Goal: Find contact information: Find contact information

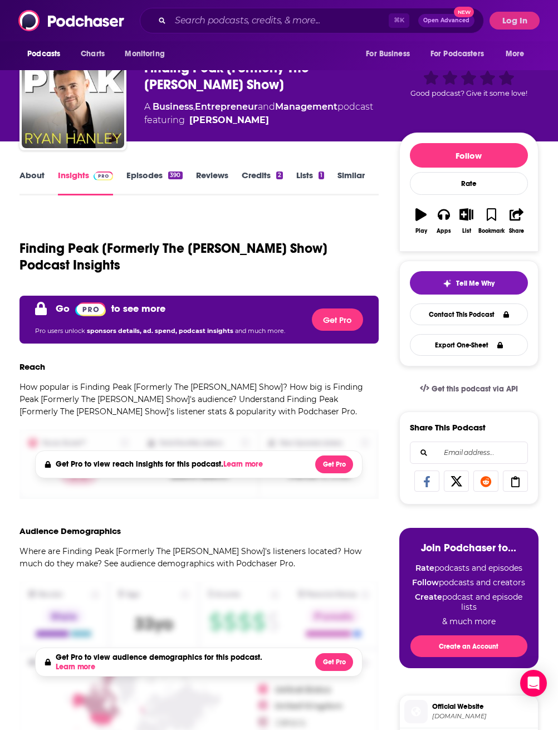
click at [516, 22] on button "Log In" at bounding box center [514, 21] width 50 height 18
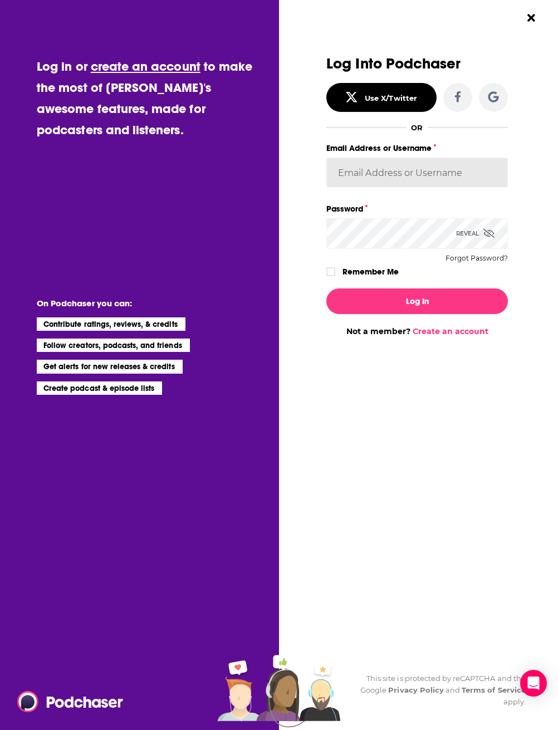
click at [417, 180] on input "Email Address or Username" at bounding box center [417, 173] width 182 height 30
type input "[PERSON_NAME][EMAIL_ADDRESS][DOMAIN_NAME]"
click at [417, 302] on button "Log In" at bounding box center [417, 301] width 182 height 26
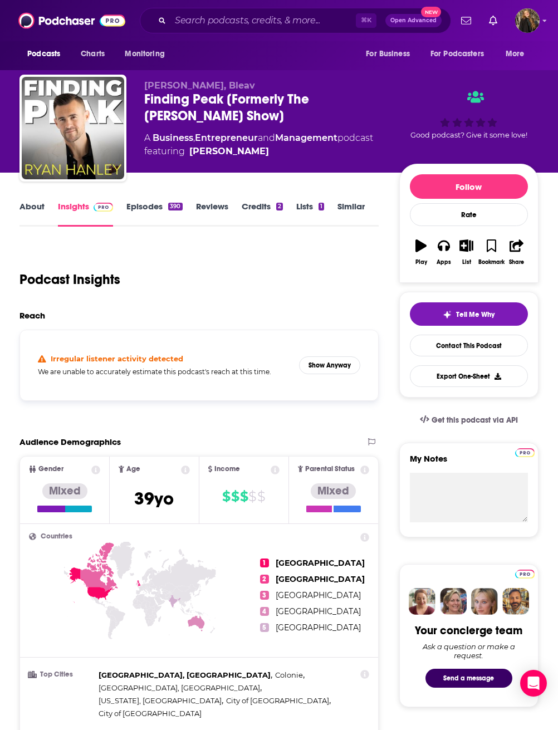
scroll to position [31, 0]
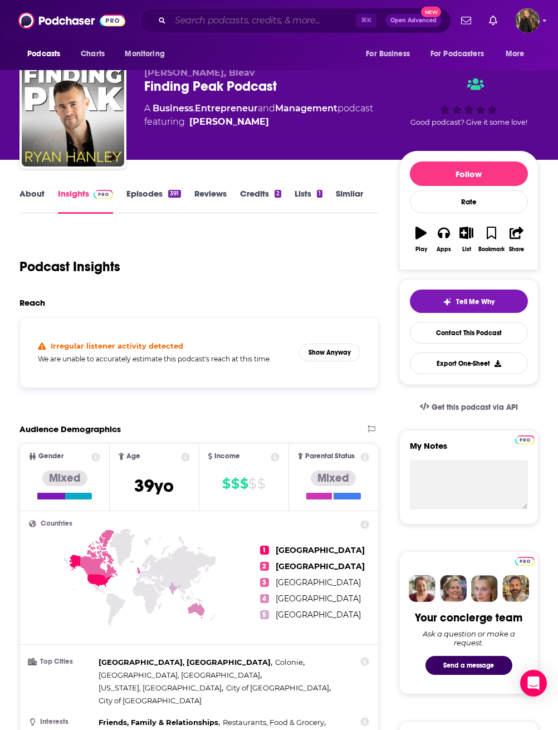
click at [338, 18] on input "Search podcasts, credits, & more..." at bounding box center [262, 21] width 185 height 18
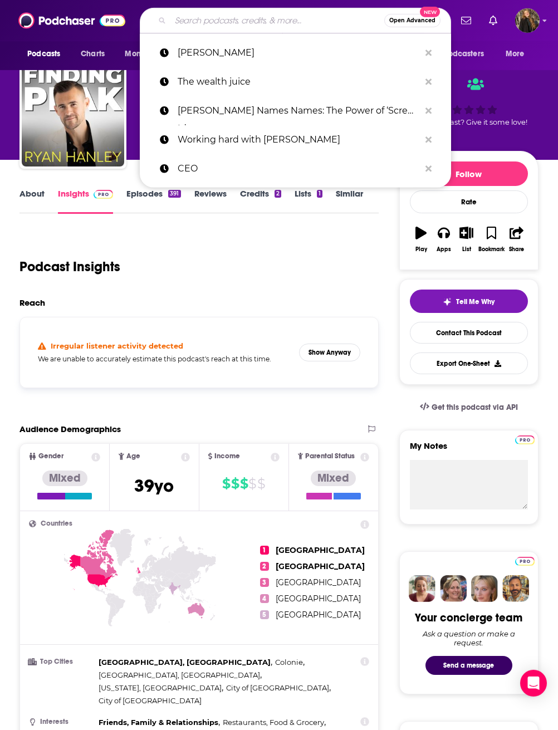
scroll to position [13, 0]
click at [296, 24] on input "Search podcasts, credits, & more..." at bounding box center [277, 21] width 214 height 18
click at [296, 23] on input "Search podcasts, credits, & more..." at bounding box center [277, 21] width 214 height 18
paste input "The [PERSON_NAME] Show"
type input "The [PERSON_NAME] Show"
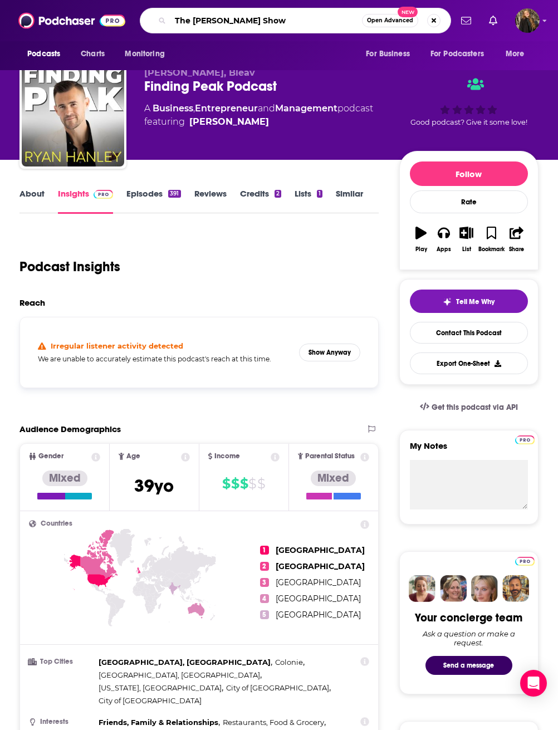
click at [339, 22] on input "The [PERSON_NAME] Show" at bounding box center [266, 21] width 192 height 18
click at [313, 26] on input "The [PERSON_NAME] Show" at bounding box center [266, 21] width 192 height 18
click at [313, 25] on input "The [PERSON_NAME] Show" at bounding box center [266, 21] width 192 height 18
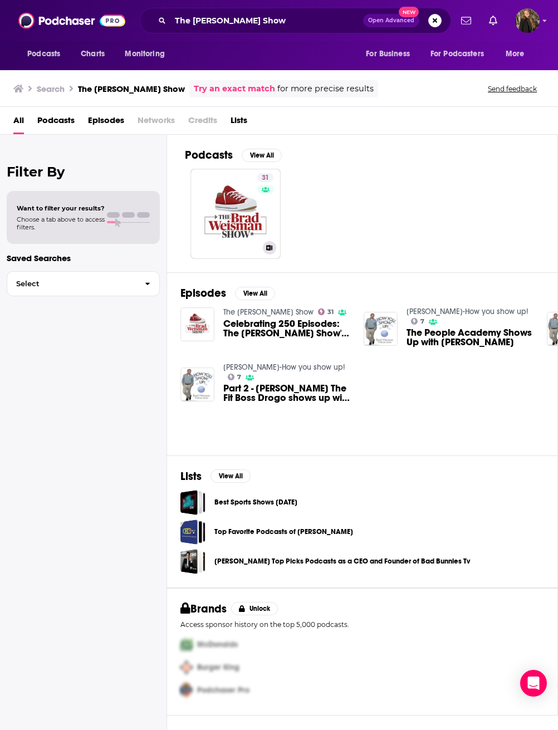
click at [238, 232] on link "31 The [PERSON_NAME] Show" at bounding box center [235, 214] width 90 height 90
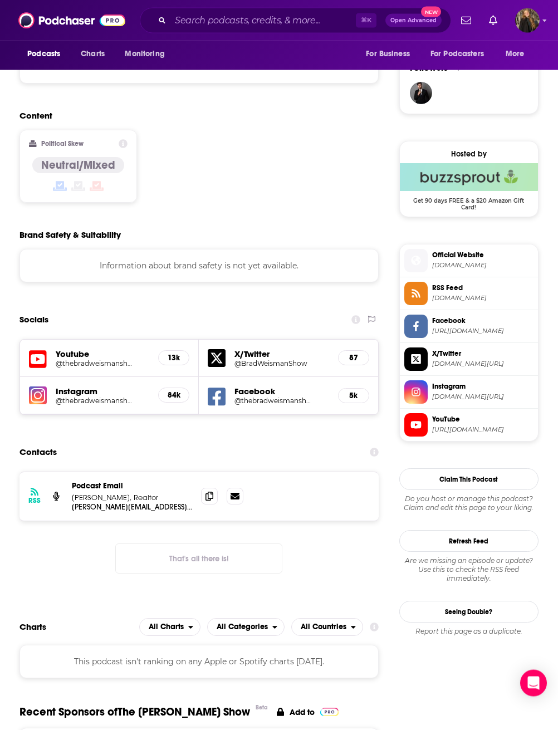
scroll to position [798, 0]
click at [210, 492] on icon at bounding box center [209, 496] width 8 height 9
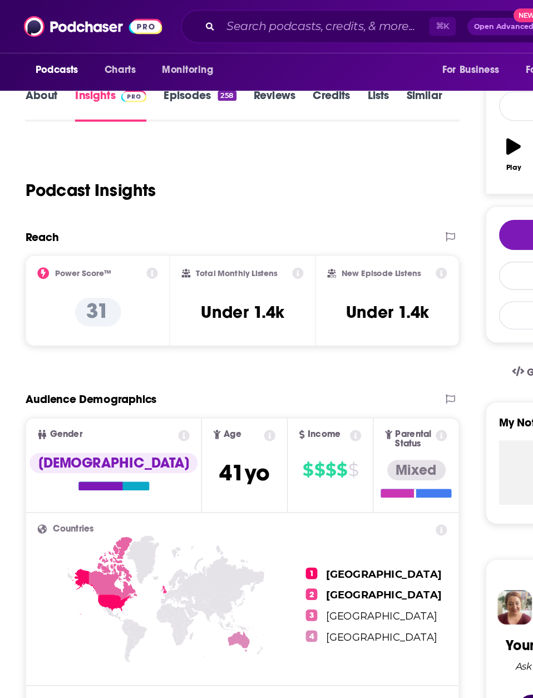
scroll to position [0, 0]
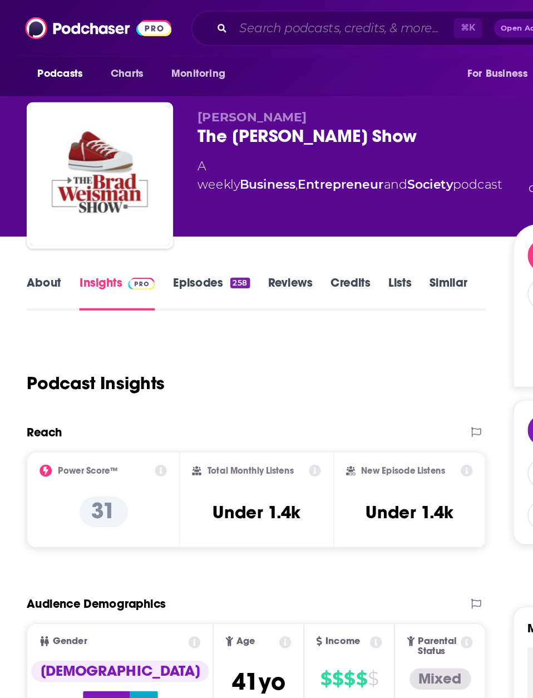
click at [250, 24] on input "Search podcasts, credits, & more..." at bounding box center [250, 21] width 161 height 18
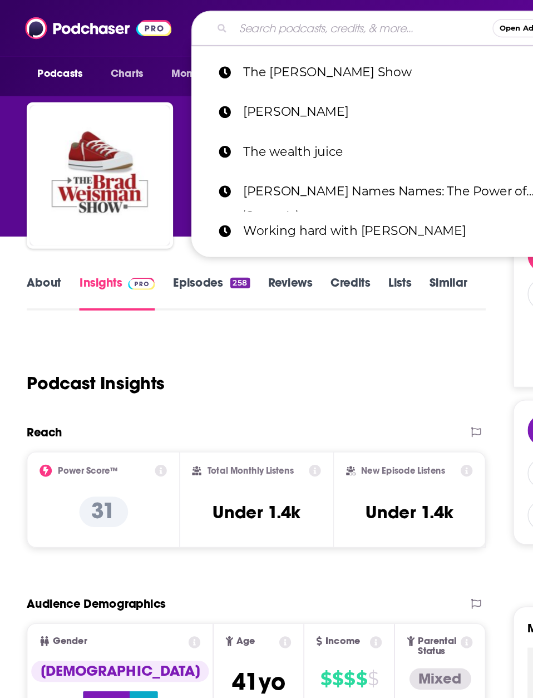
click at [249, 24] on input "Search podcasts, credits, & more..." at bounding box center [264, 21] width 189 height 18
click at [226, 22] on input "Search podcasts, credits, & more..." at bounding box center [264, 21] width 189 height 18
paste input "The Mind of [PERSON_NAME] show"
type input "The Mind of [PERSON_NAME] show"
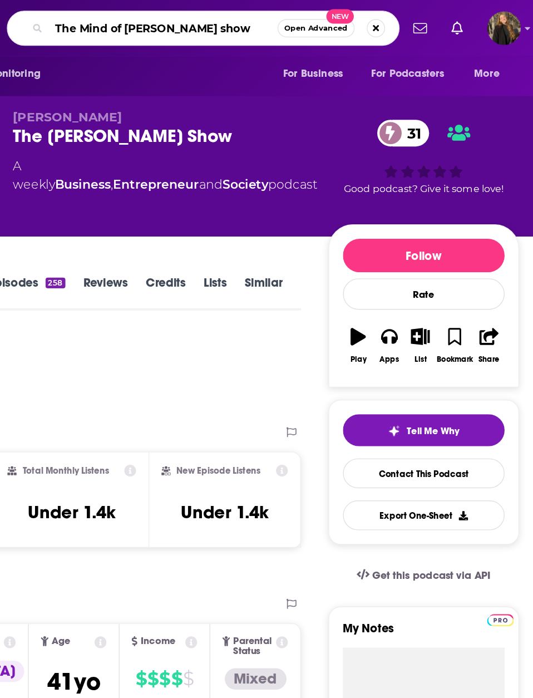
scroll to position [0, 1]
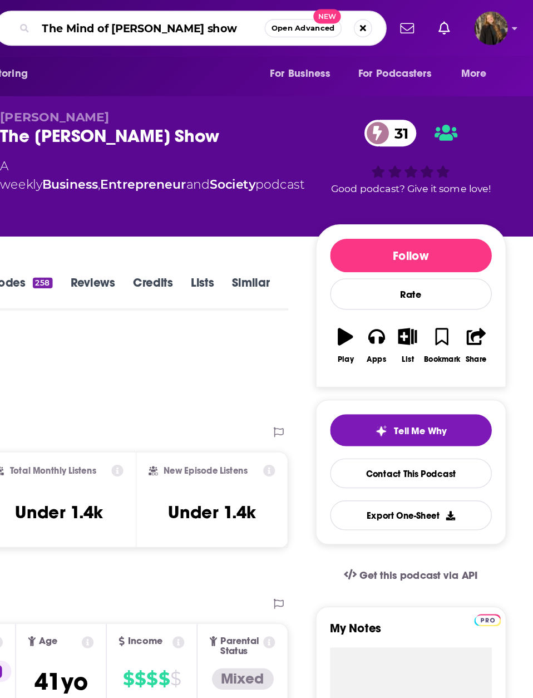
click at [179, 24] on input "The Mind of [PERSON_NAME] show" at bounding box center [253, 21] width 167 height 18
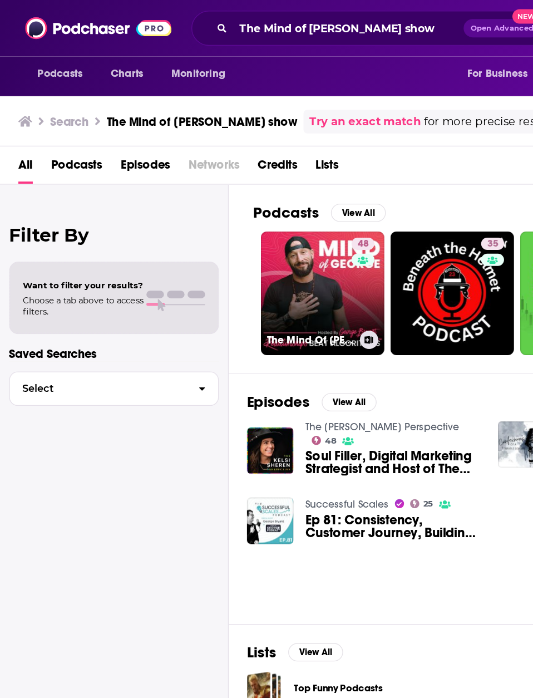
click at [260, 224] on div "48" at bounding box center [266, 207] width 19 height 68
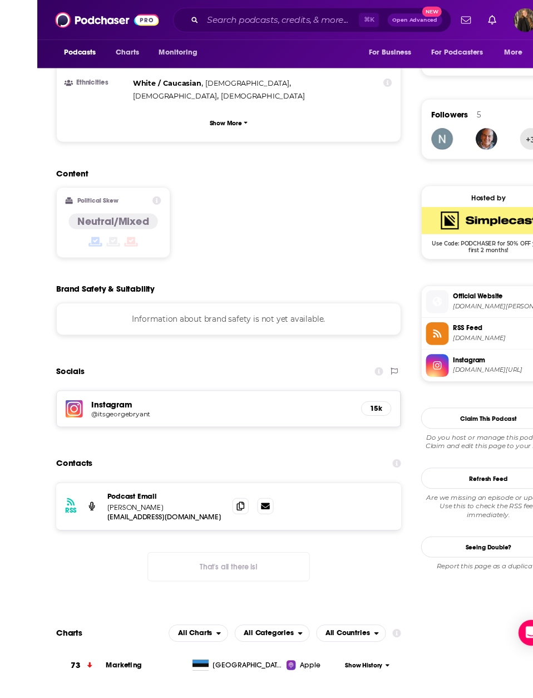
scroll to position [757, 0]
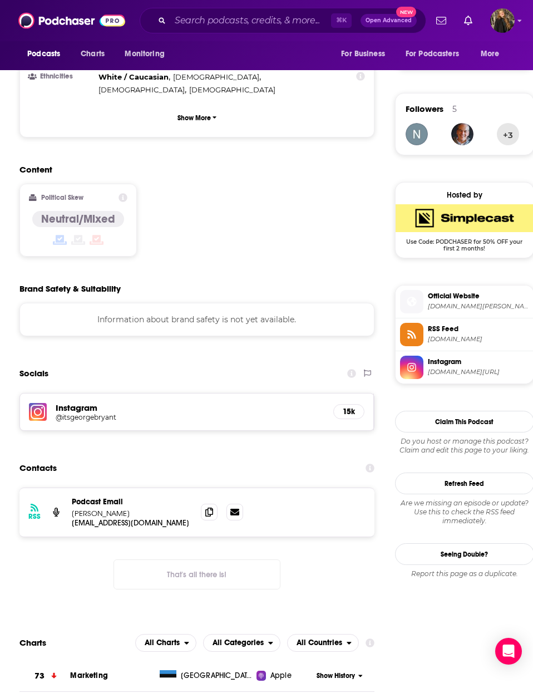
click at [209, 508] on icon at bounding box center [209, 512] width 8 height 9
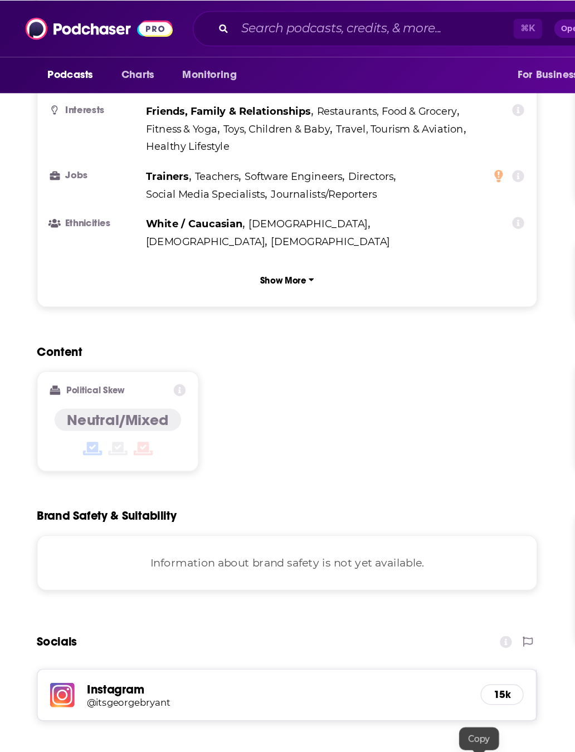
scroll to position [683, 0]
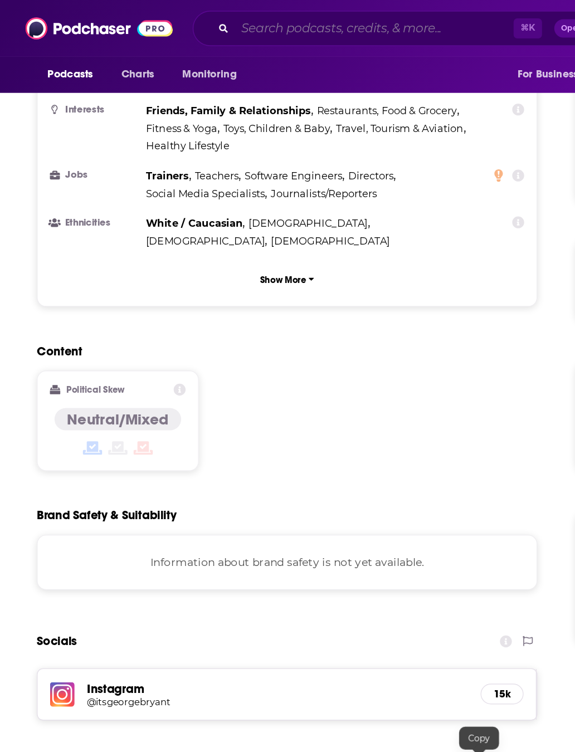
click at [301, 18] on input "Search podcasts, credits, & more..." at bounding box center [271, 21] width 202 height 18
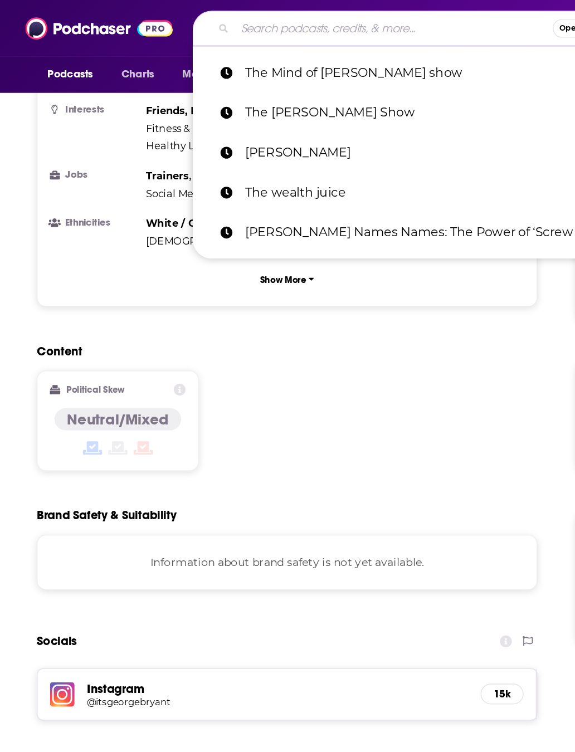
click at [297, 16] on input "Search podcasts, credits, & more..." at bounding box center [285, 21] width 231 height 18
paste input "The CLS Experience with [PERSON_NAME]"
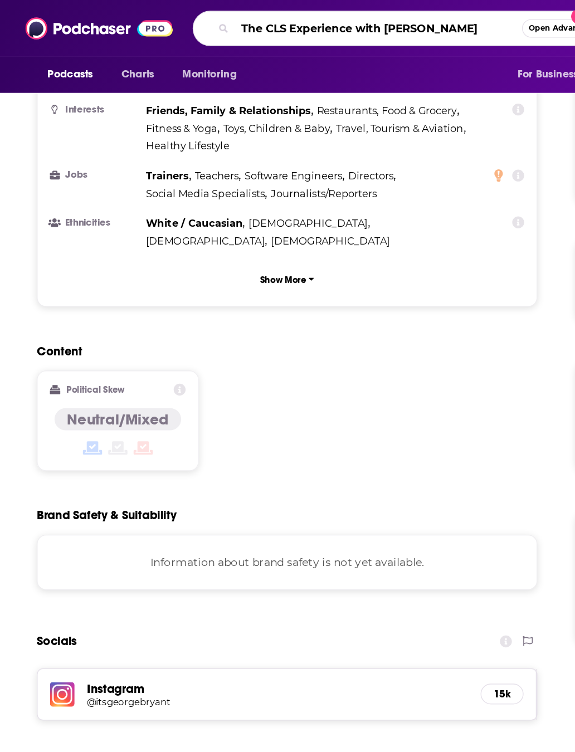
type input "The CLS Experience with [PERSON_NAME]"
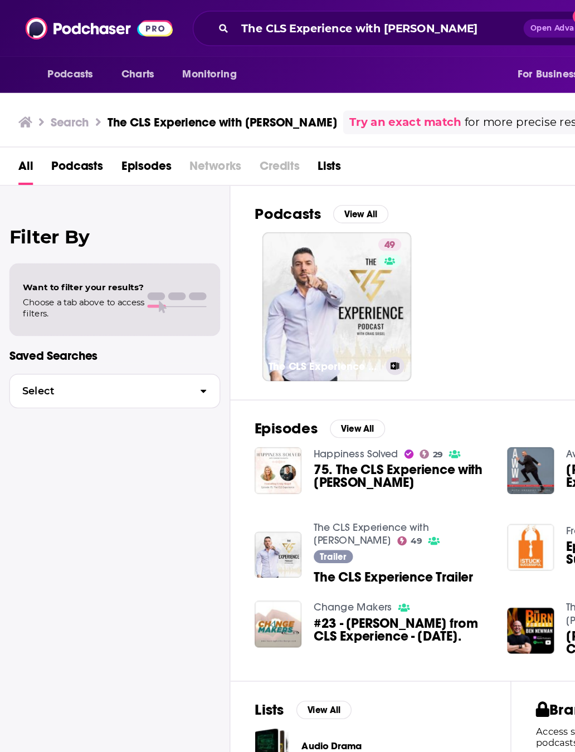
click at [243, 229] on link "49 The CLS Experience with [PERSON_NAME]" at bounding box center [244, 223] width 108 height 108
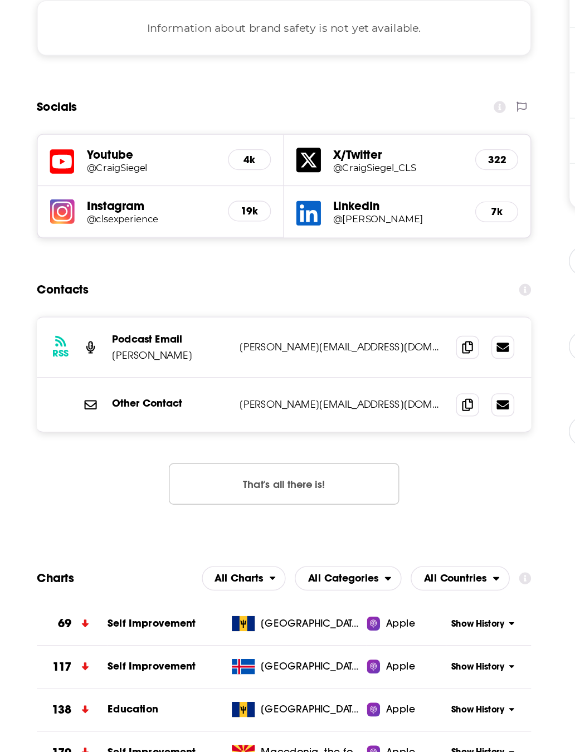
scroll to position [920, 0]
click at [343, 420] on icon at bounding box center [339, 424] width 8 height 9
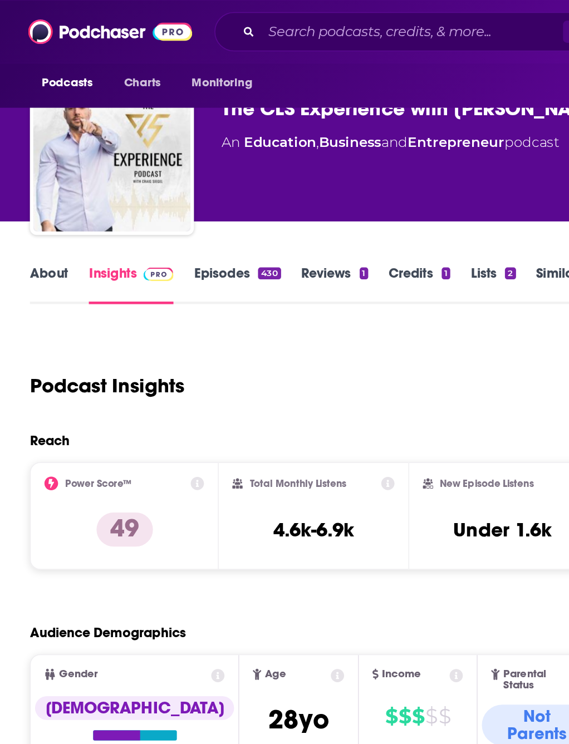
scroll to position [0, 0]
